Goal: Information Seeking & Learning: Learn about a topic

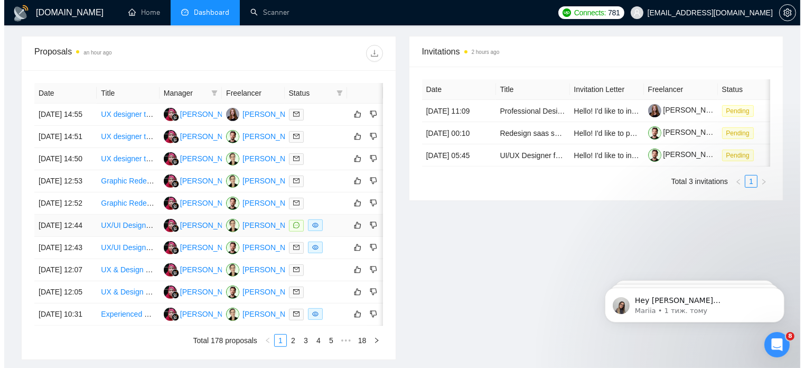
scroll to position [396, 0]
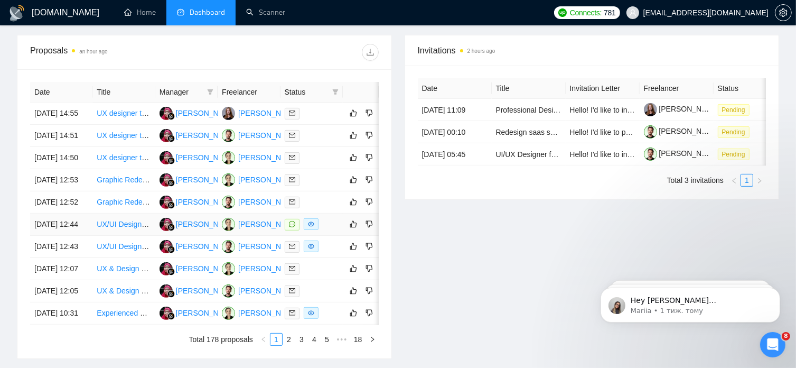
click at [142, 228] on link "UX/UI Designer for Mobile App Screens" at bounding box center [162, 224] width 130 height 8
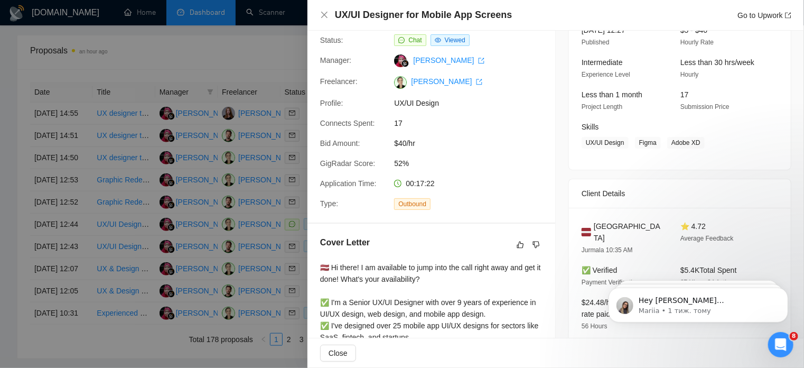
scroll to position [84, 0]
click at [328, 12] on div "UX/UI Designer for Mobile App Screens Go to Upwork" at bounding box center [555, 14] width 471 height 13
click at [323, 14] on icon "close" at bounding box center [324, 15] width 8 height 8
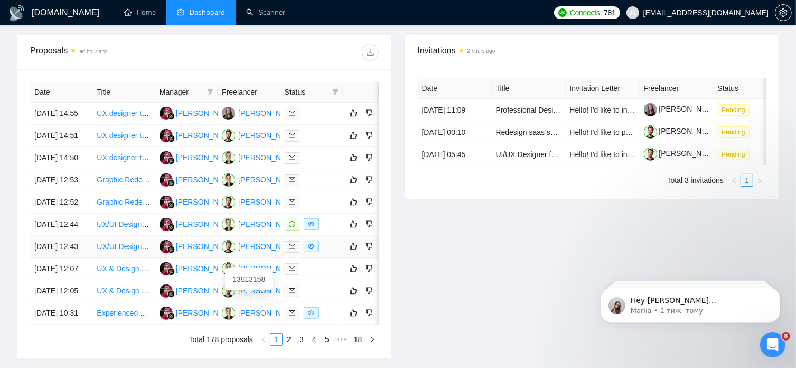
click at [244, 252] on div "[PERSON_NAME]" at bounding box center [268, 246] width 61 height 12
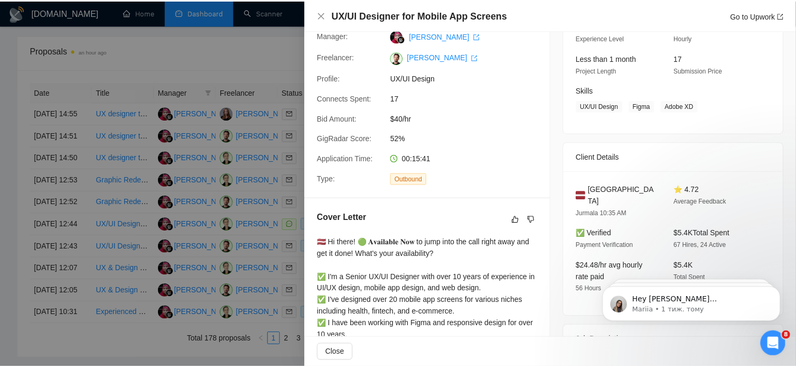
scroll to position [121, 0]
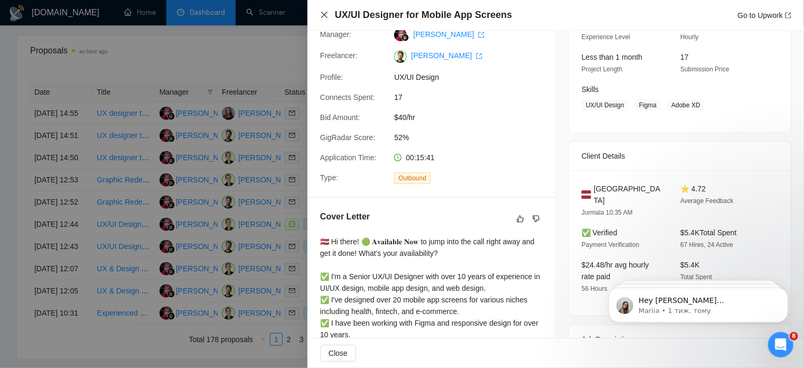
click at [325, 13] on icon "close" at bounding box center [324, 15] width 8 height 8
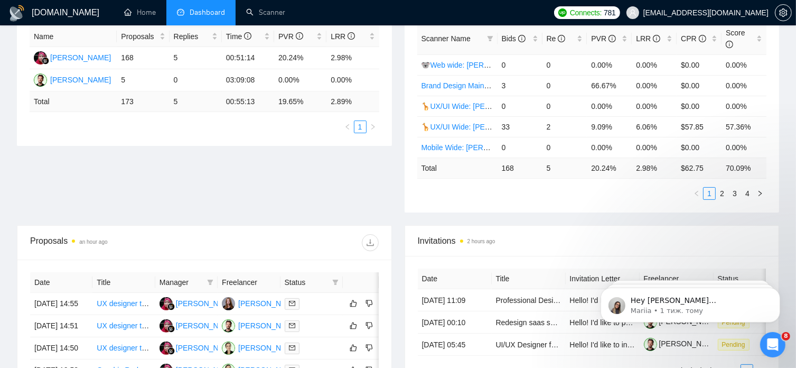
scroll to position [0, 0]
